Goal: Task Accomplishment & Management: Use online tool/utility

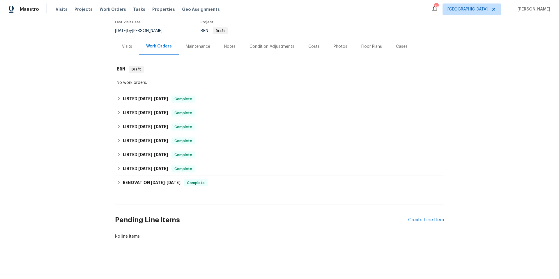
scroll to position [55, 0]
click at [422, 218] on div "Create Line Item" at bounding box center [426, 220] width 36 height 6
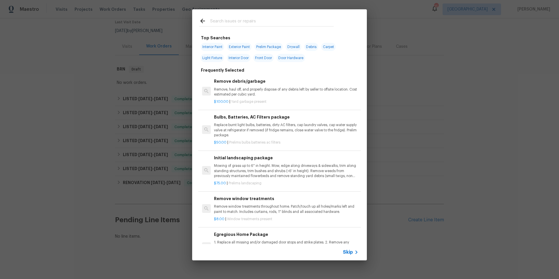
click at [255, 21] on input "text" at bounding box center [272, 21] width 124 height 9
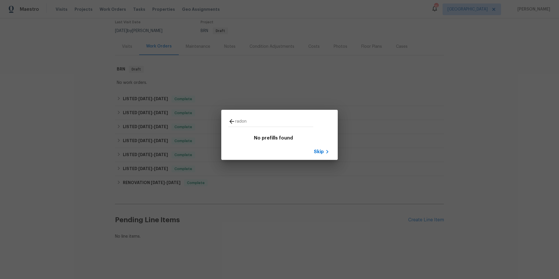
type input "radon"
click at [319, 153] on span "Skip" at bounding box center [319, 152] width 10 height 6
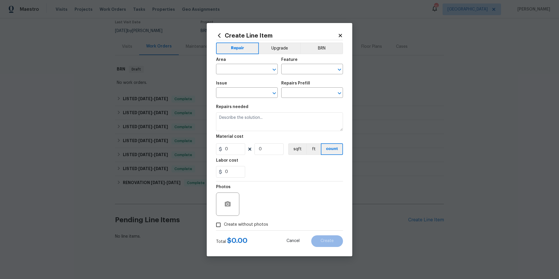
click at [340, 37] on icon at bounding box center [340, 35] width 5 height 5
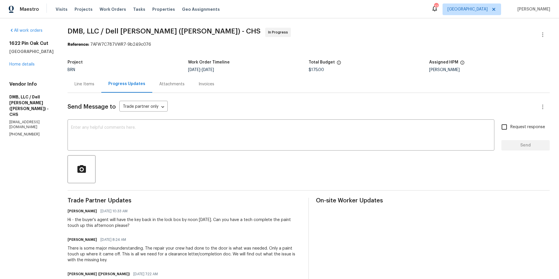
click at [82, 83] on div "Line Items" at bounding box center [85, 84] width 20 height 6
